Goal: Task Accomplishment & Management: Manage account settings

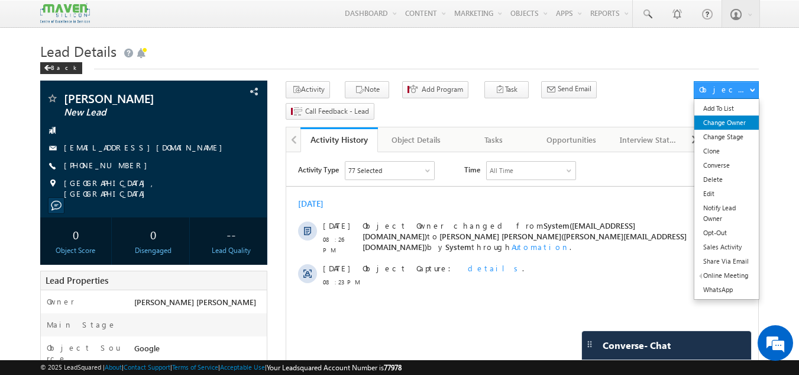
click at [718, 121] on link "Change Owner" at bounding box center [727, 122] width 64 height 14
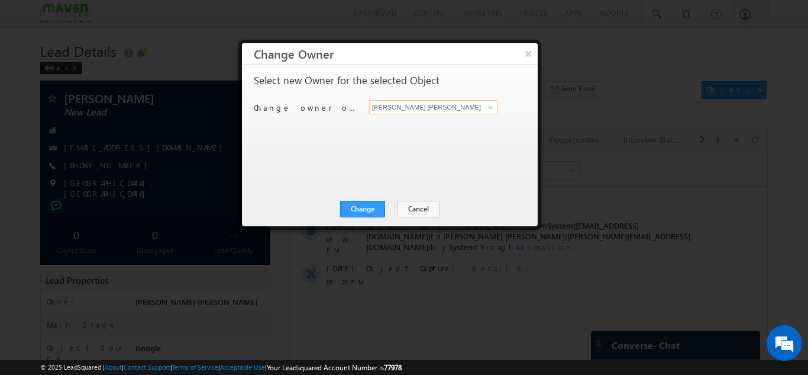
click at [461, 102] on input "[PERSON_NAME] [PERSON_NAME]" at bounding box center [433, 107] width 128 height 14
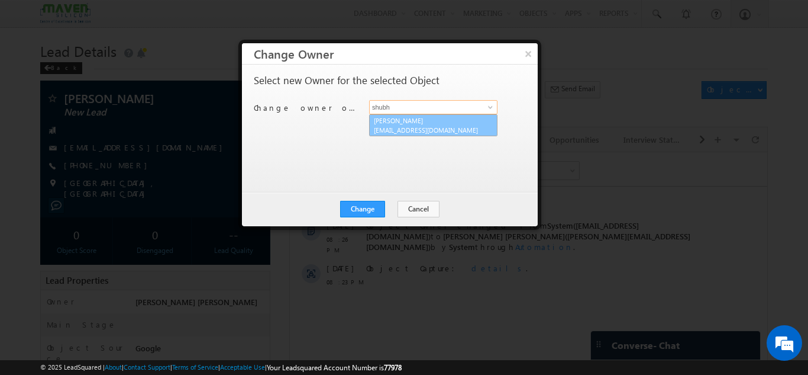
click at [435, 127] on span "lsq6@maven-silicon.com" at bounding box center [427, 129] width 106 height 9
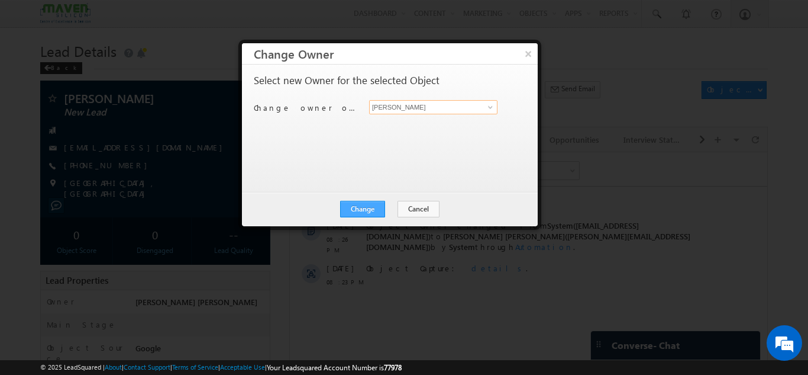
type input "Shubham"
click at [367, 214] on button "Change" at bounding box center [362, 209] width 45 height 17
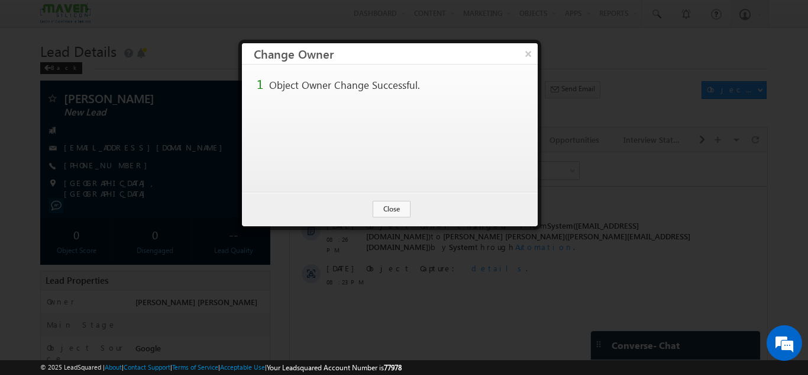
click at [402, 199] on div "Change Cancel Close" at bounding box center [390, 209] width 296 height 34
click at [398, 206] on button "Close" at bounding box center [392, 209] width 38 height 17
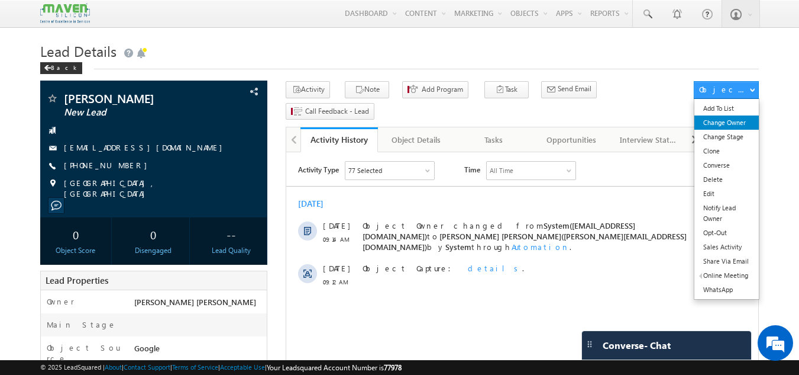
click at [718, 121] on link "Change Owner" at bounding box center [727, 122] width 64 height 14
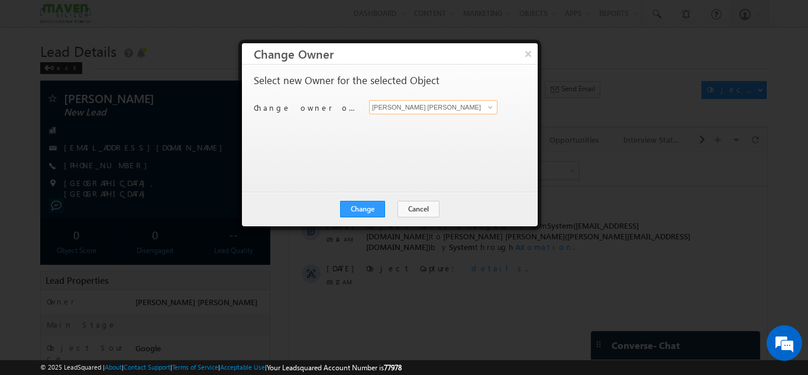
click at [477, 108] on input "[PERSON_NAME] [PERSON_NAME]" at bounding box center [433, 107] width 128 height 14
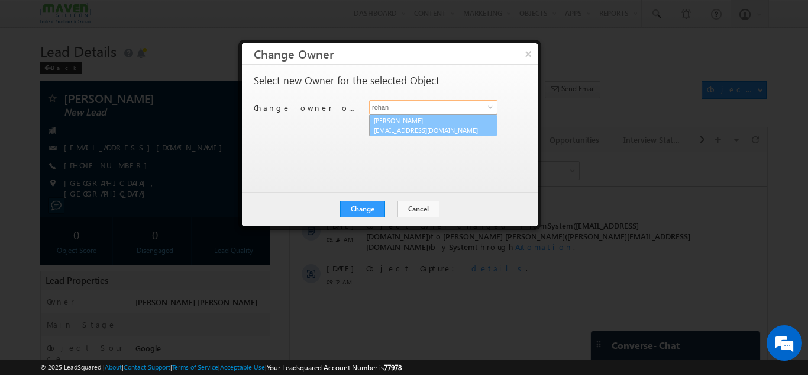
click at [421, 131] on span "lsq7@maven-silicon.com" at bounding box center [427, 129] width 106 height 9
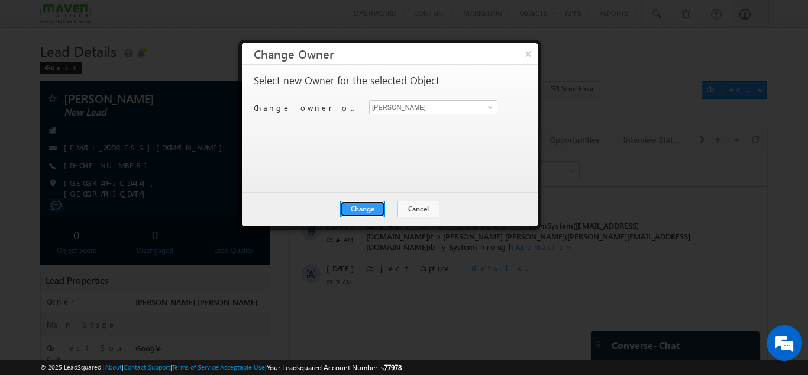
drag, startPoint x: 361, startPoint y: 205, endPoint x: 427, endPoint y: 104, distance: 120.4
click at [427, 104] on div "× Change Owner Select new Owner for the selected Object Change owner of 1 objec…" at bounding box center [390, 134] width 296 height 183
click at [427, 104] on input "Rohan" at bounding box center [433, 107] width 128 height 14
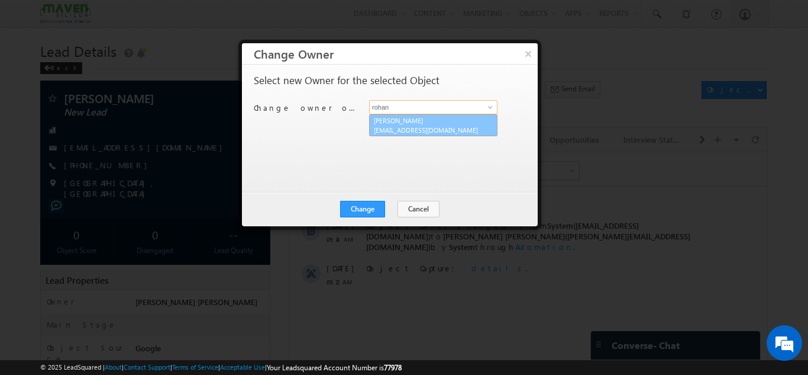
click at [412, 131] on span "lsq7@maven-silicon.com" at bounding box center [427, 129] width 106 height 9
type input "Rohan"
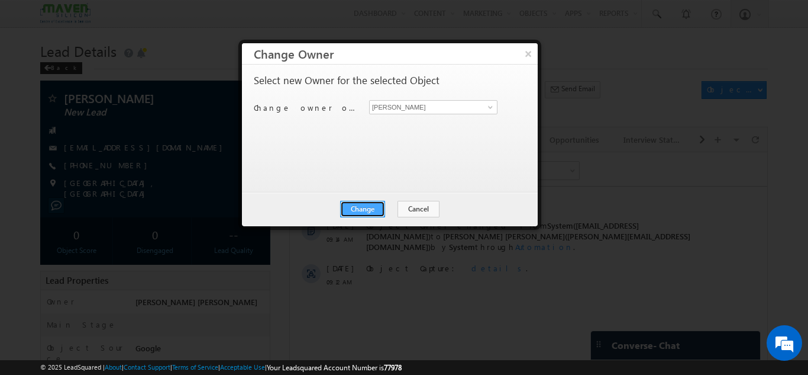
click at [354, 209] on button "Change" at bounding box center [362, 209] width 45 height 17
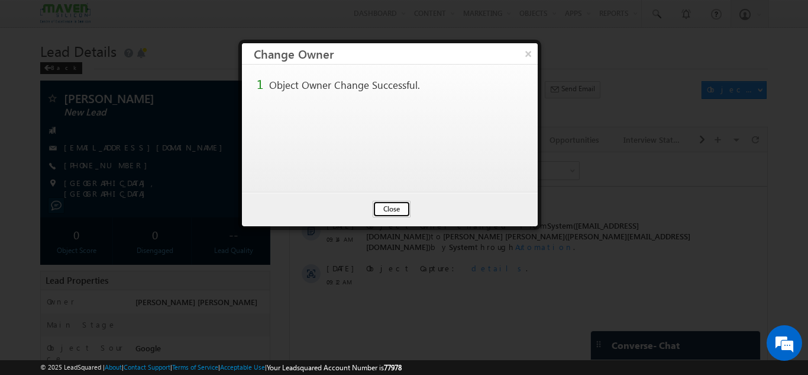
click at [398, 207] on button "Close" at bounding box center [392, 209] width 38 height 17
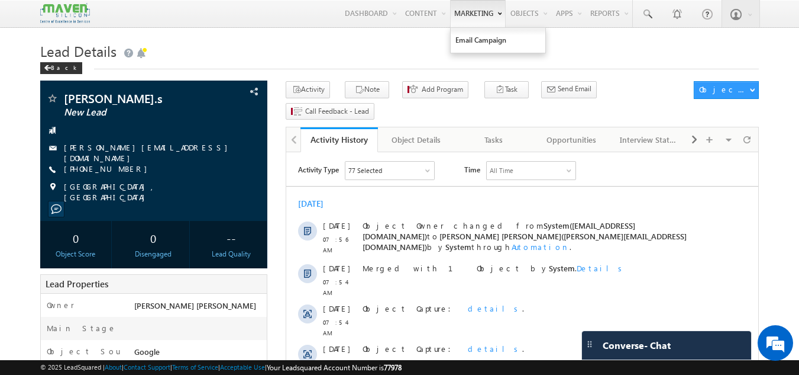
scroll to position [1, 0]
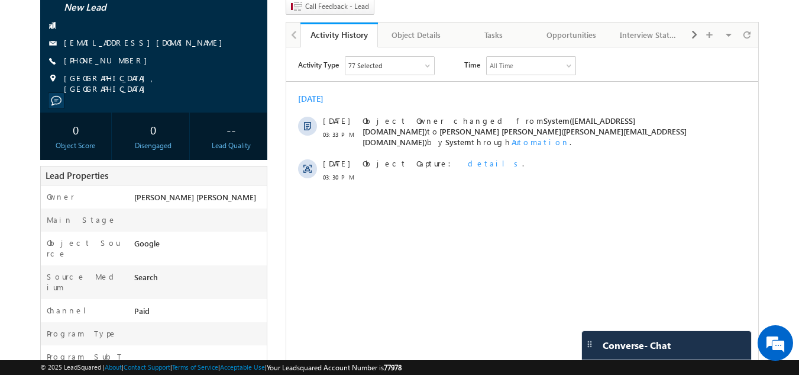
scroll to position [104, 0]
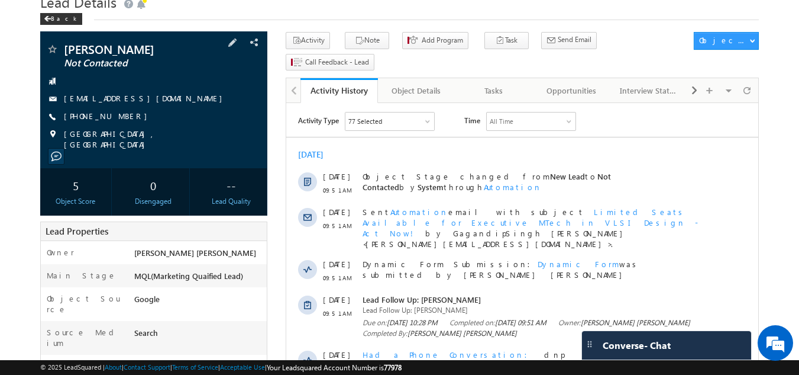
scroll to position [50, 0]
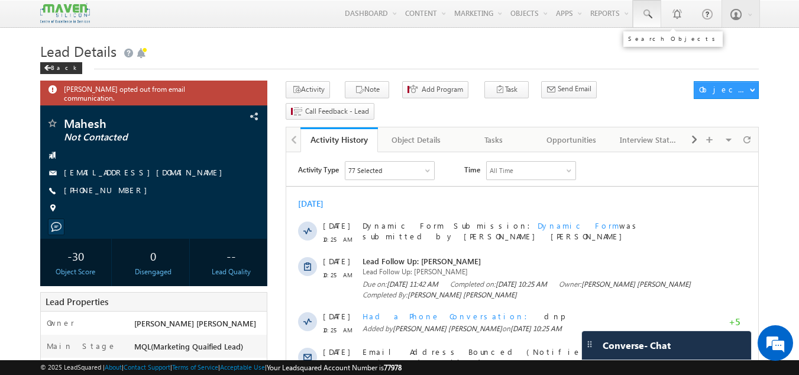
click at [644, 13] on span at bounding box center [647, 14] width 12 height 12
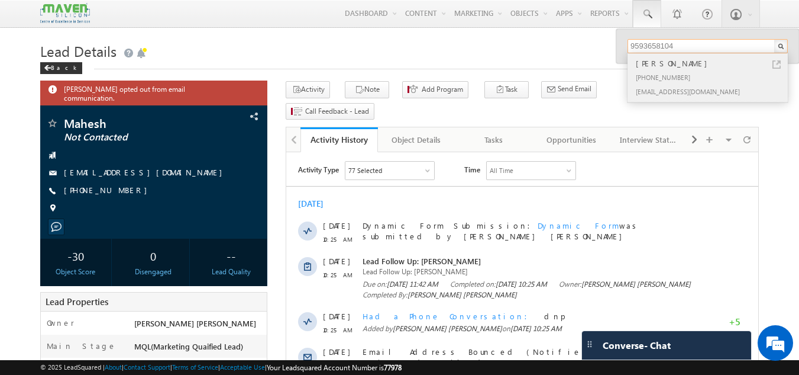
type input "9593658104"
click at [649, 75] on div "+91-9593658104" at bounding box center [713, 77] width 159 height 14
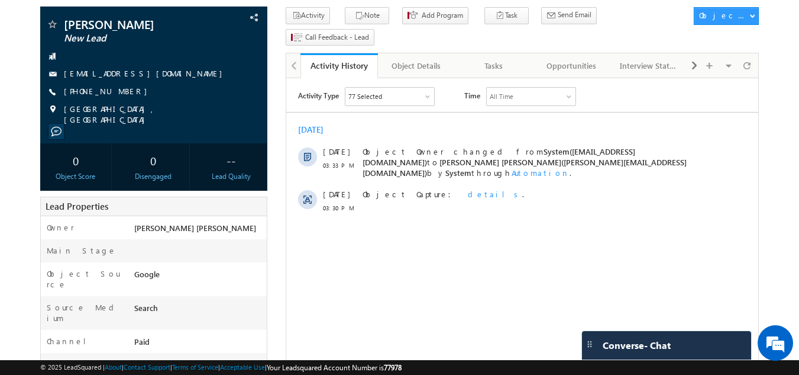
scroll to position [76, 0]
